Goal: Navigation & Orientation: Find specific page/section

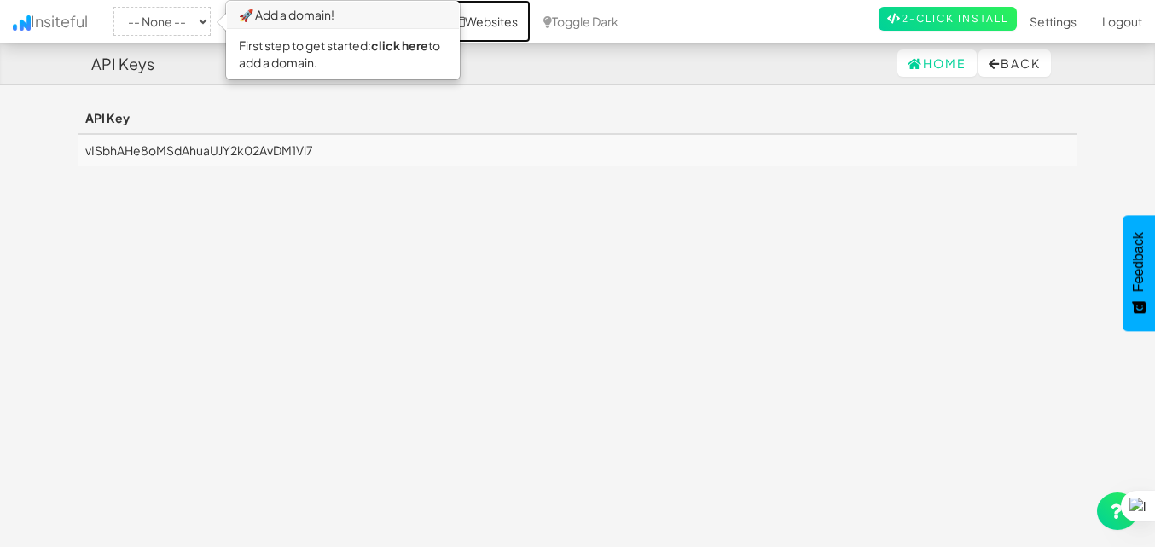
click at [522, 16] on link "Websites" at bounding box center [485, 21] width 90 height 43
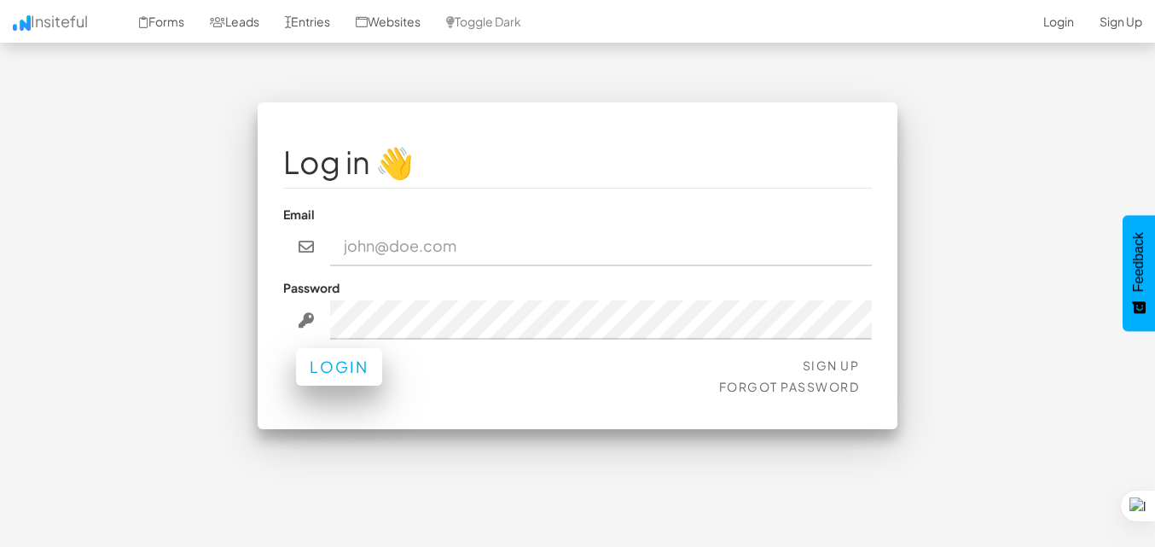
type input "talktonongki@gmail.com"
click at [345, 371] on button "Login" at bounding box center [339, 367] width 86 height 38
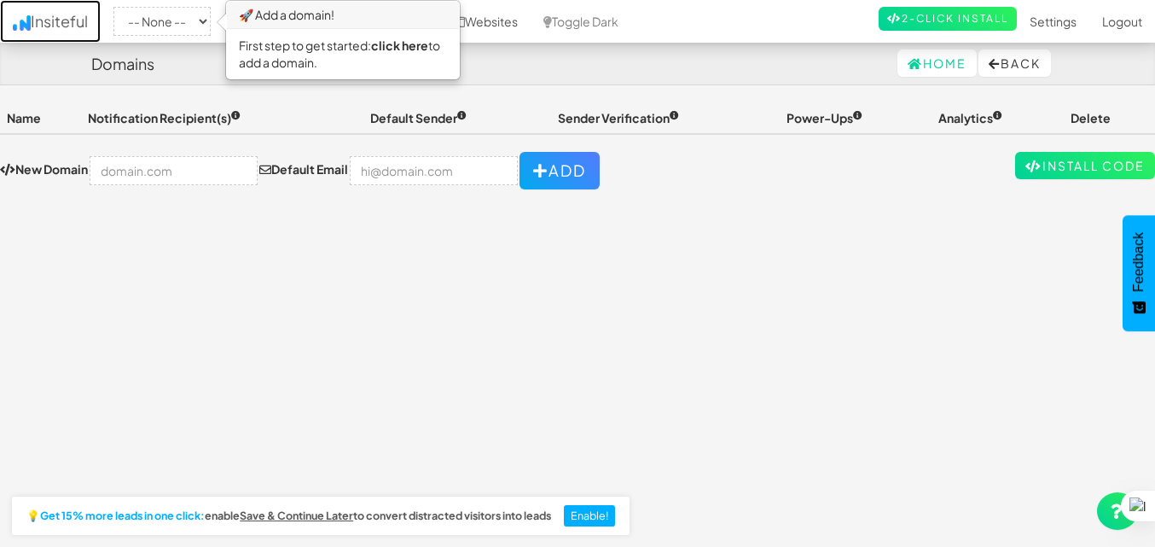
click at [41, 23] on link "Insiteful" at bounding box center [50, 21] width 101 height 43
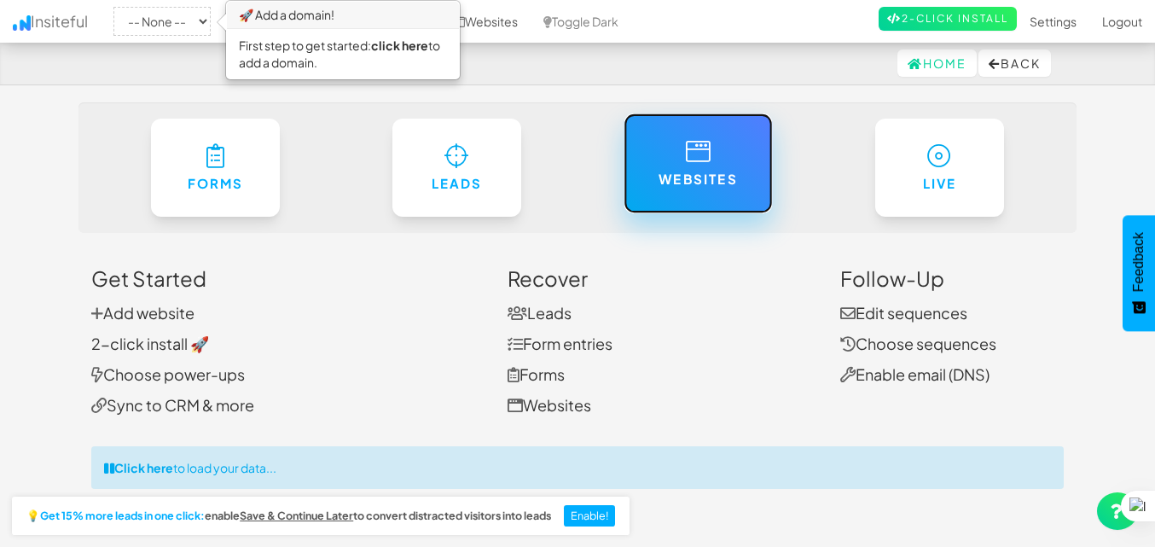
click at [716, 198] on link "Websites" at bounding box center [698, 163] width 148 height 100
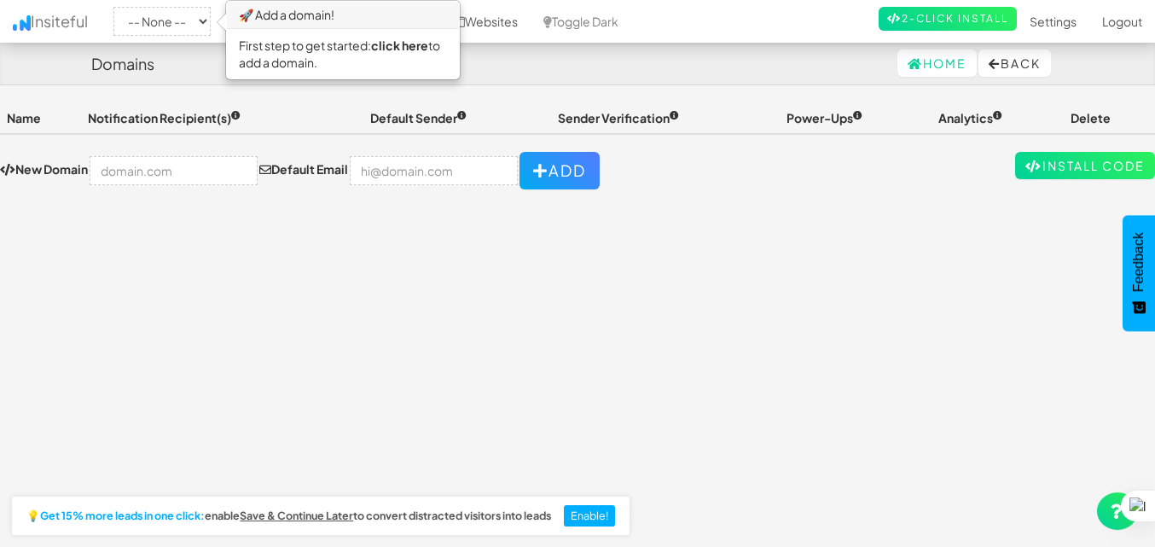
click at [119, 71] on h4 "Domains" at bounding box center [122, 63] width 63 height 17
click at [333, 15] on h3 "🚀 Add a domain!" at bounding box center [343, 15] width 232 height 27
click at [511, 24] on link "Websites" at bounding box center [485, 21] width 90 height 43
click at [138, 68] on h4 "Domains" at bounding box center [122, 63] width 63 height 17
click at [64, 34] on link "Insiteful" at bounding box center [50, 21] width 101 height 43
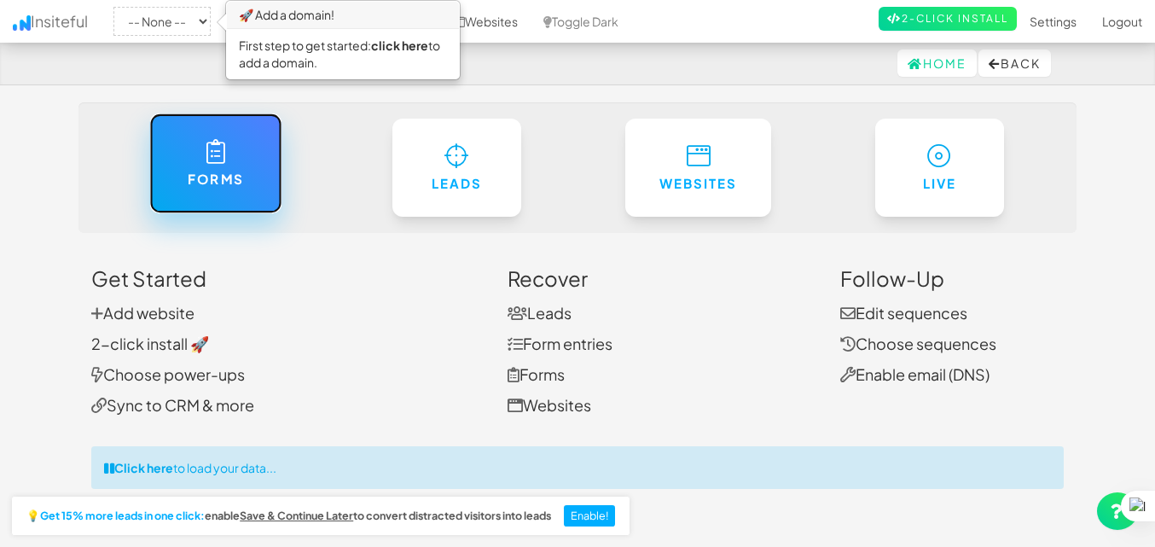
click at [190, 153] on link "Forms" at bounding box center [215, 163] width 132 height 100
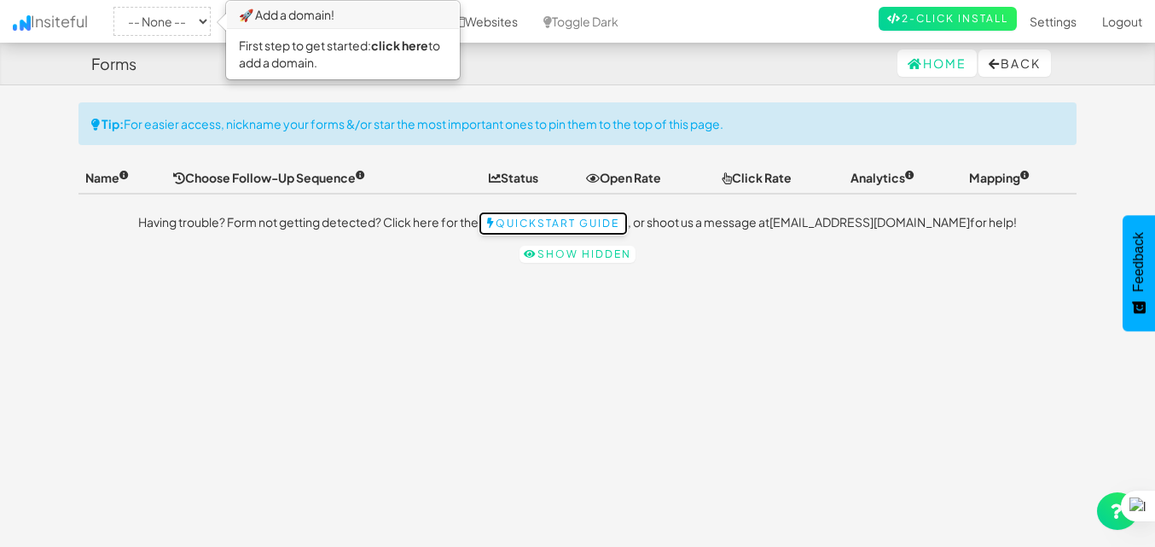
click at [607, 224] on link "Quickstart Guide" at bounding box center [553, 224] width 149 height 24
